Goal: Transaction & Acquisition: Purchase product/service

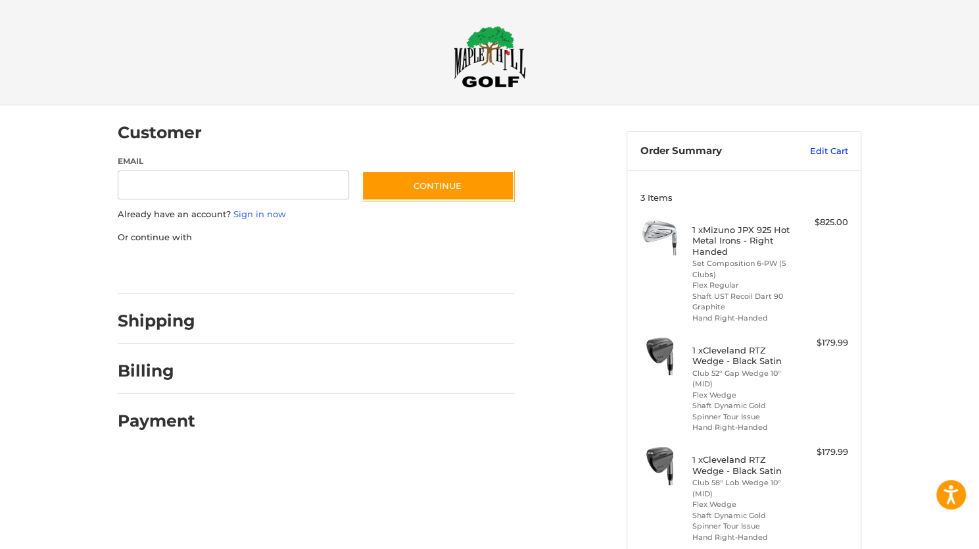
click at [817, 153] on link "Edit Cart" at bounding box center [815, 151] width 66 height 13
